Goal: Task Accomplishment & Management: Manage account settings

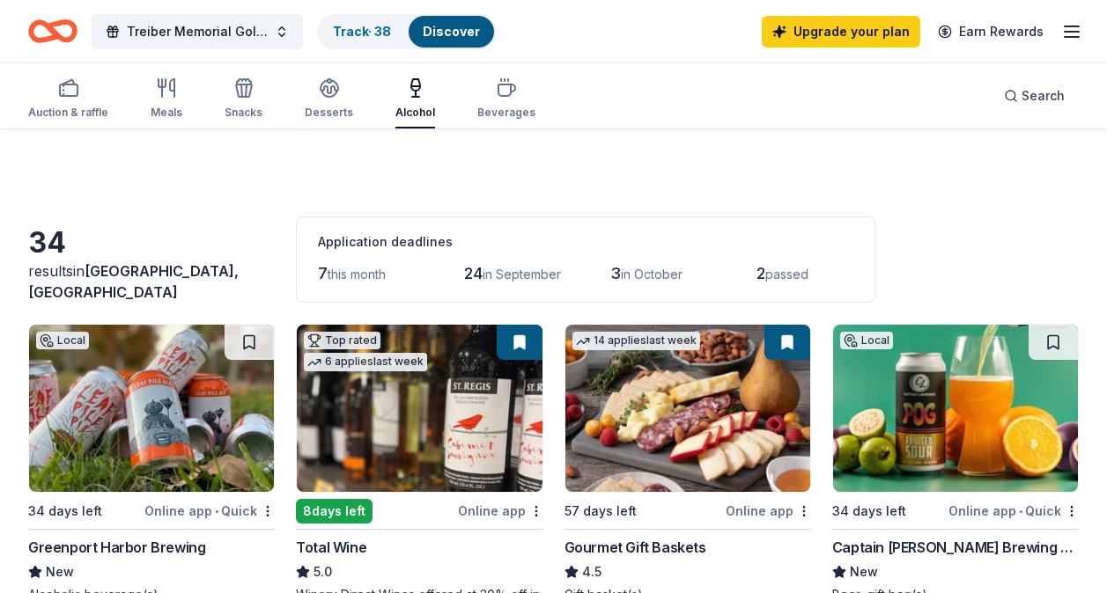
scroll to position [1427, 0]
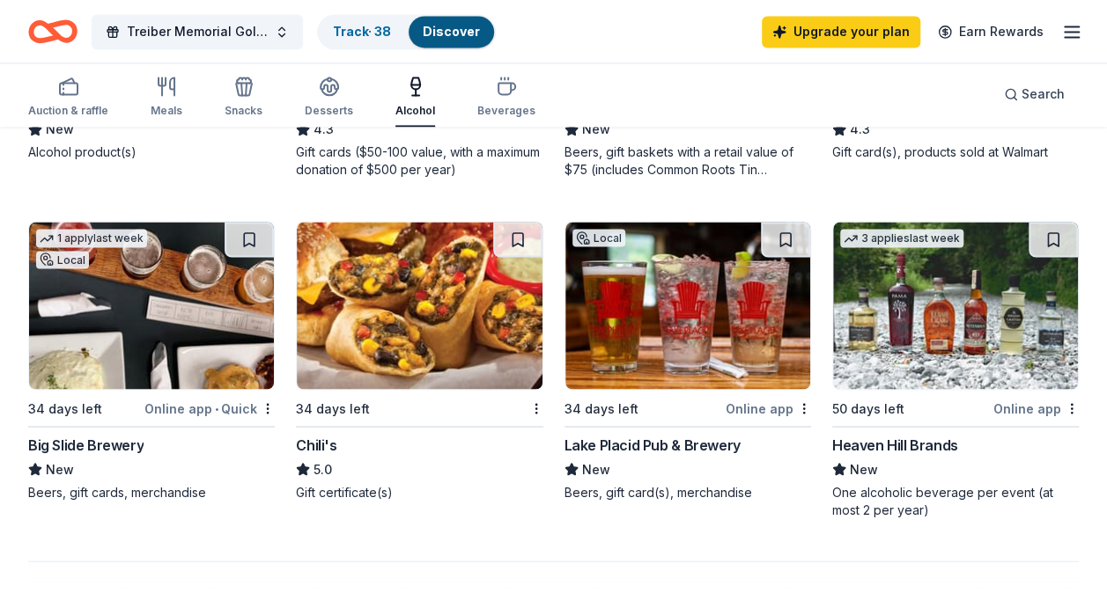
click at [485, 313] on img at bounding box center [419, 305] width 245 height 167
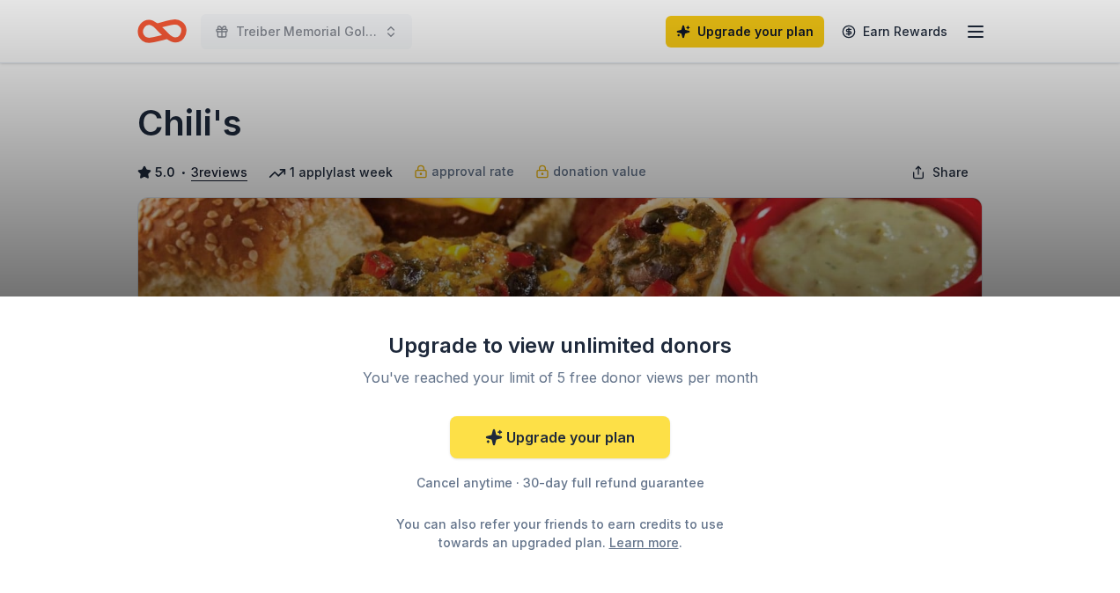
drag, startPoint x: 0, startPoint y: 0, endPoint x: 558, endPoint y: 435, distance: 707.6
click at [558, 435] on link "Upgrade your plan" at bounding box center [560, 437] width 220 height 42
click at [588, 438] on link "Upgrade your plan" at bounding box center [560, 437] width 220 height 42
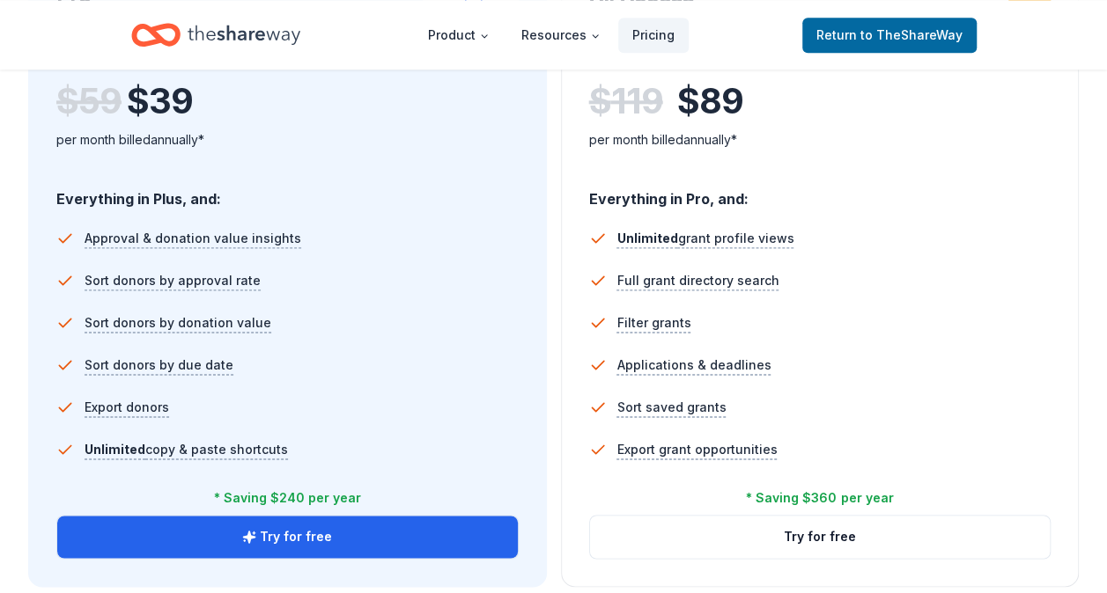
scroll to position [1075, 0]
